Goal: Find specific page/section: Find specific page/section

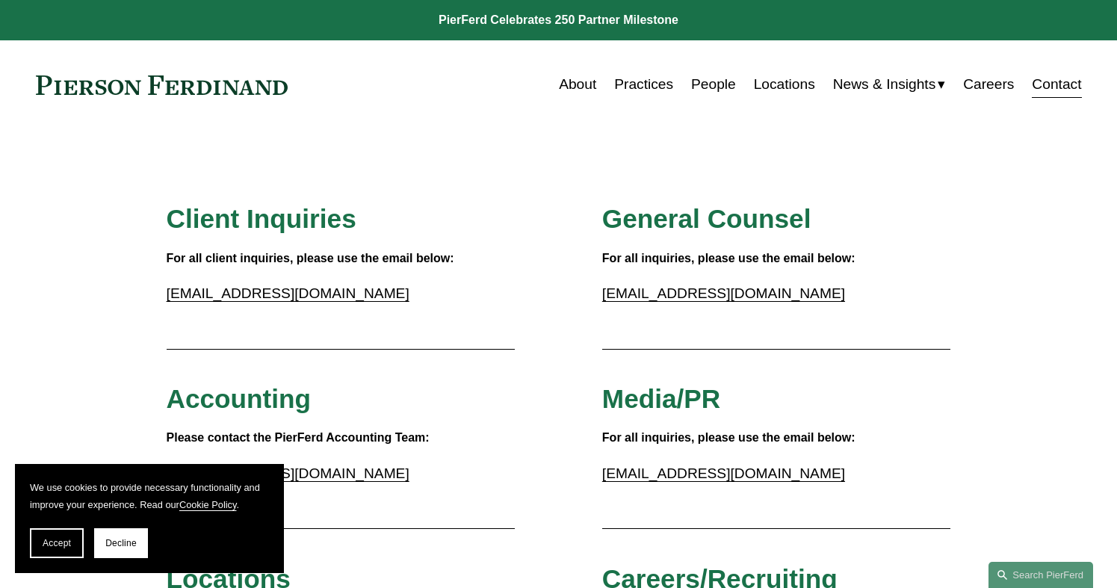
click at [727, 89] on link "People" at bounding box center [713, 84] width 45 height 28
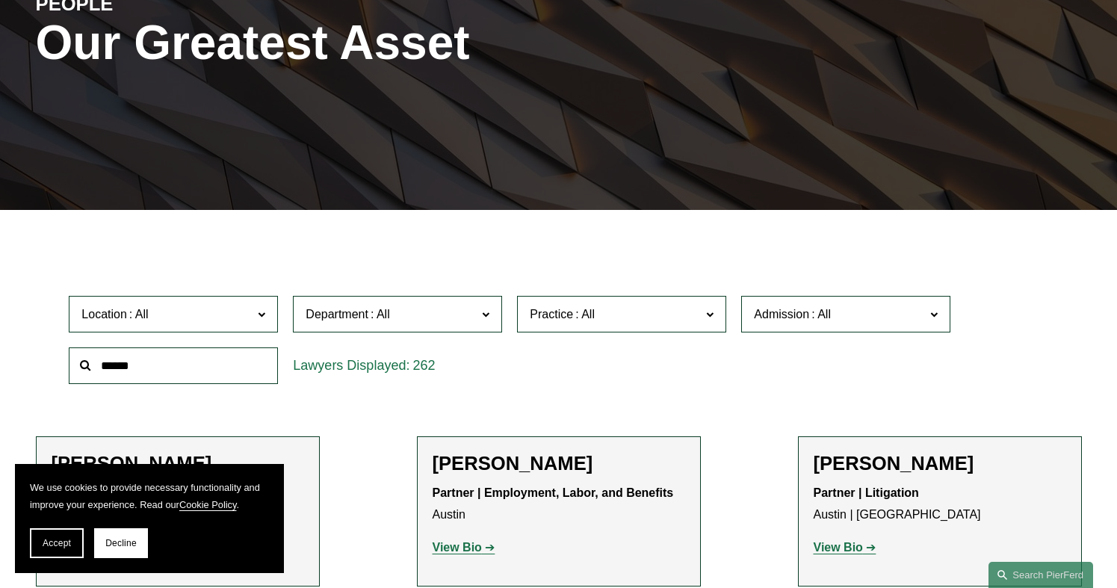
scroll to position [218, 0]
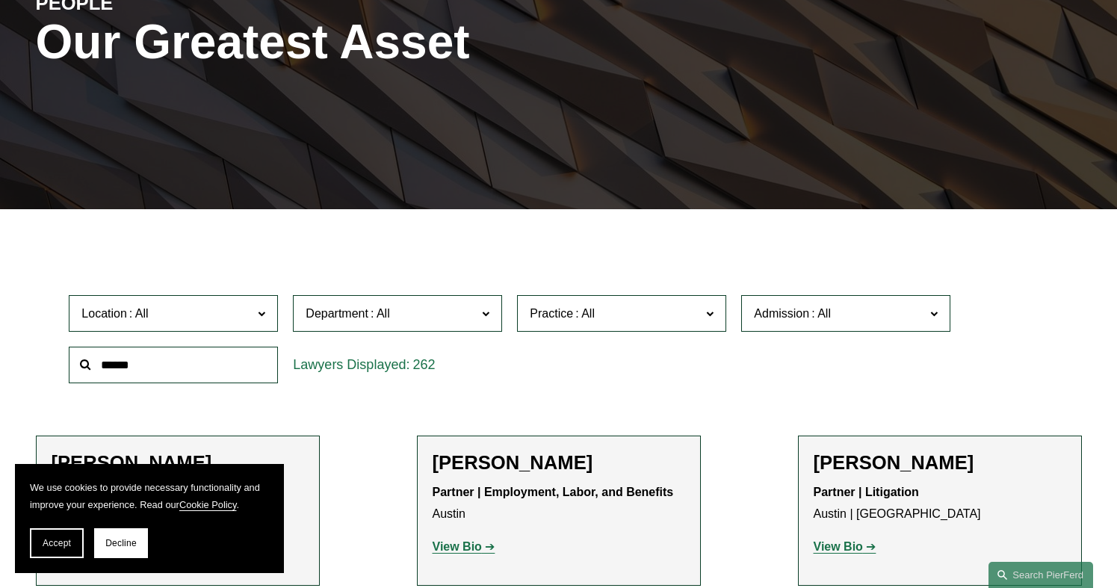
click at [194, 368] on input "text" at bounding box center [173, 365] width 209 height 37
type input "*******"
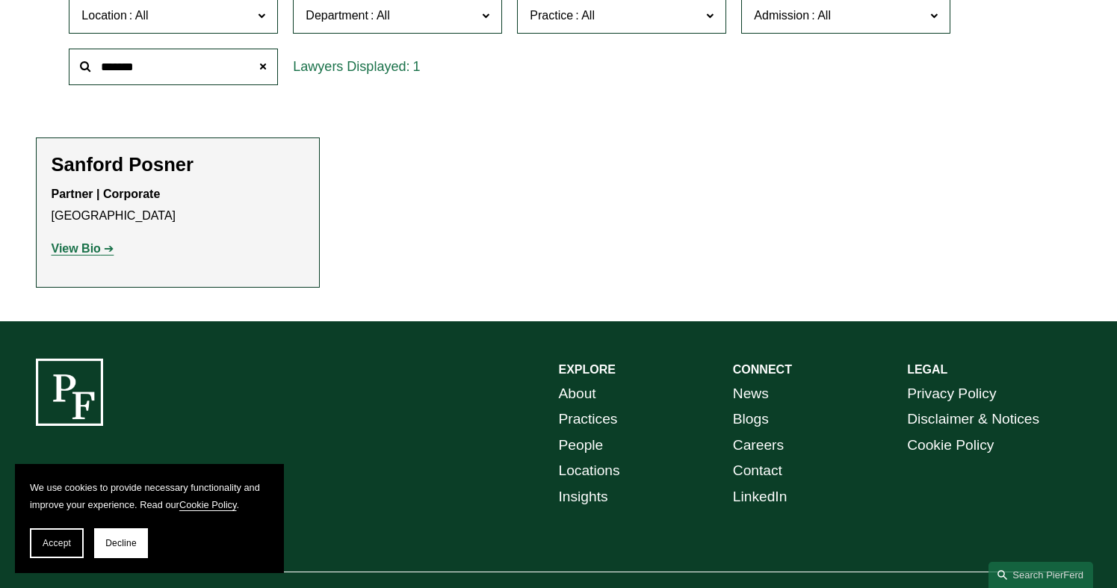
scroll to position [517, 0]
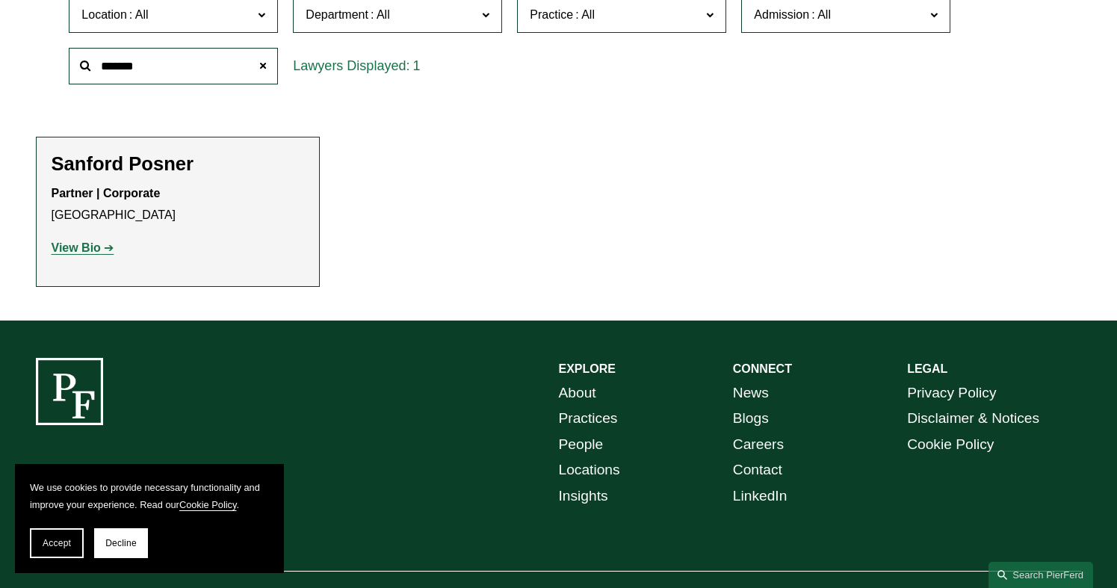
click at [66, 244] on strong "View Bio" at bounding box center [76, 247] width 49 height 13
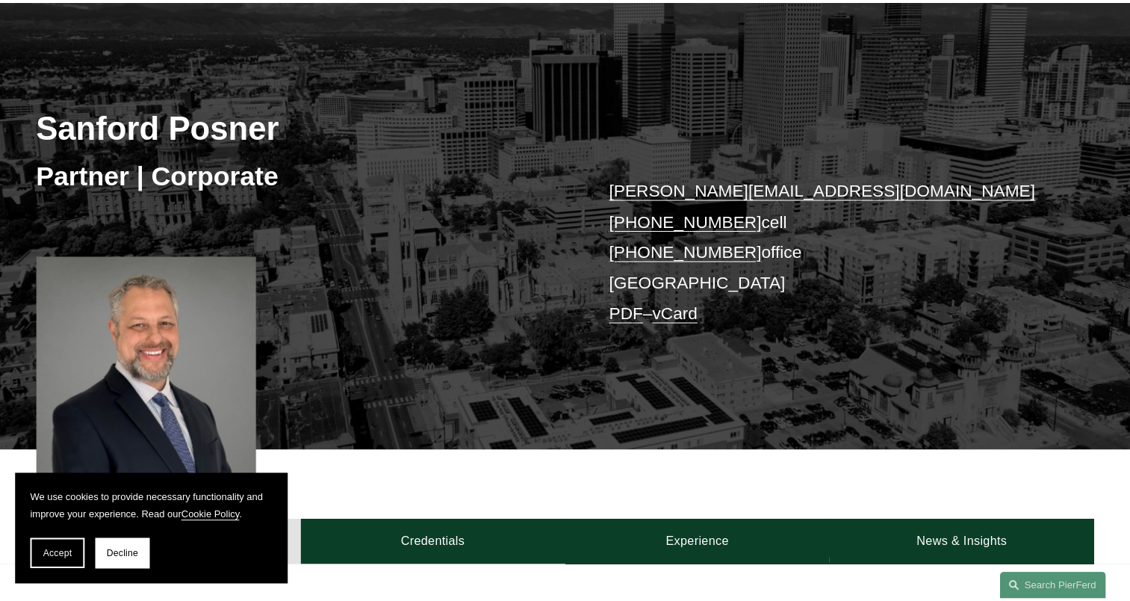
scroll to position [149, 0]
